Goal: Find specific page/section: Find specific page/section

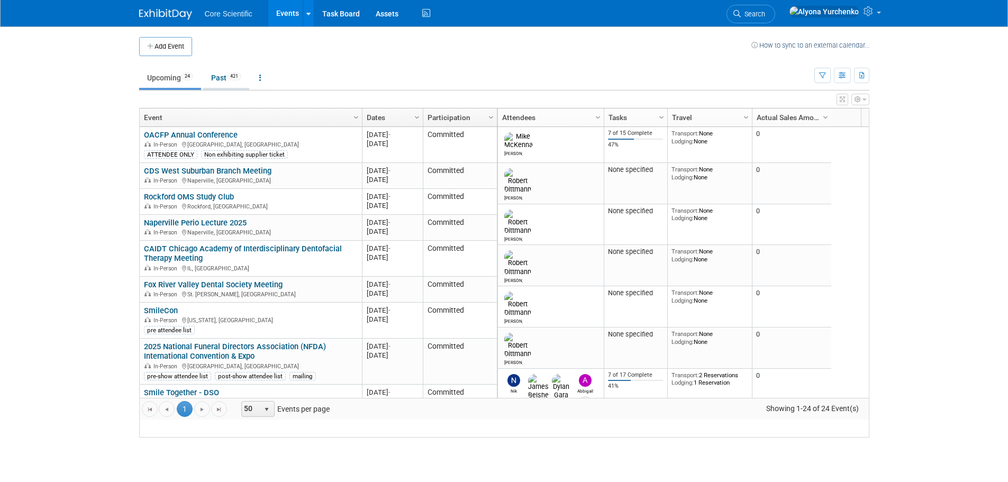
click at [218, 81] on link "Past 421" at bounding box center [226, 78] width 46 height 20
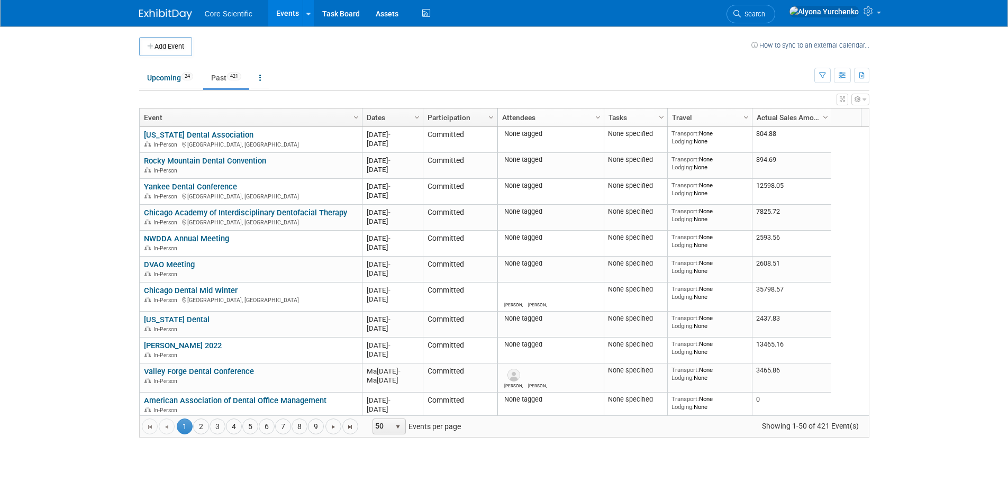
click at [385, 116] on link "Dates" at bounding box center [391, 118] width 49 height 18
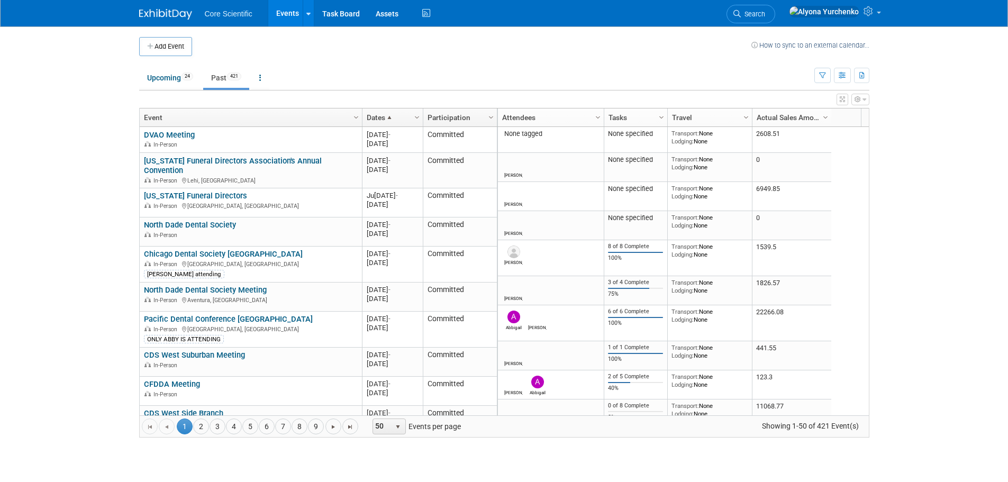
click at [385, 116] on span at bounding box center [389, 117] width 8 height 8
